Goal: Browse casually

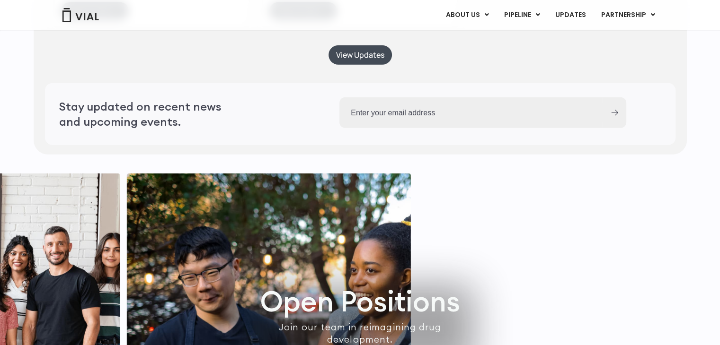
scroll to position [2708, 0]
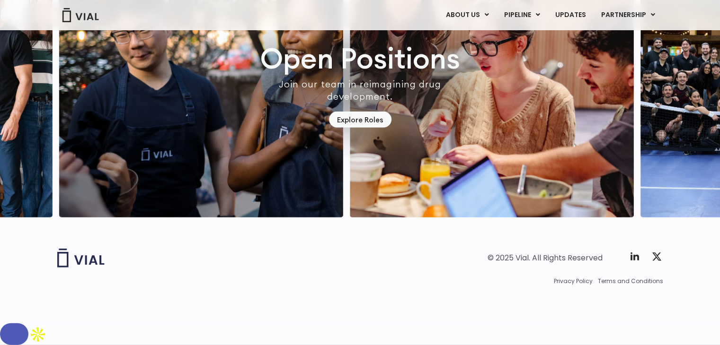
click at [28, 324] on input "button" at bounding box center [14, 335] width 28 height 22
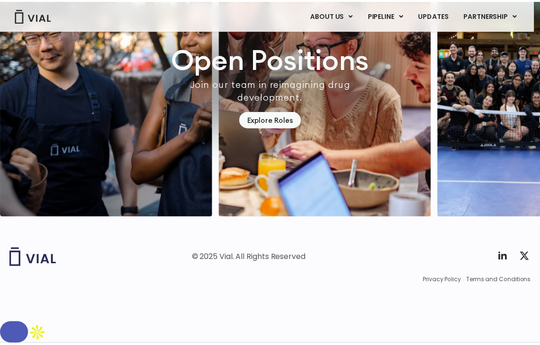
scroll to position [2661, 0]
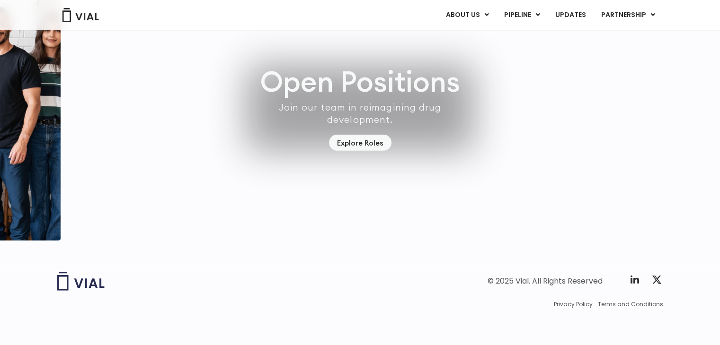
scroll to position [2708, 0]
